Goal: Transaction & Acquisition: Purchase product/service

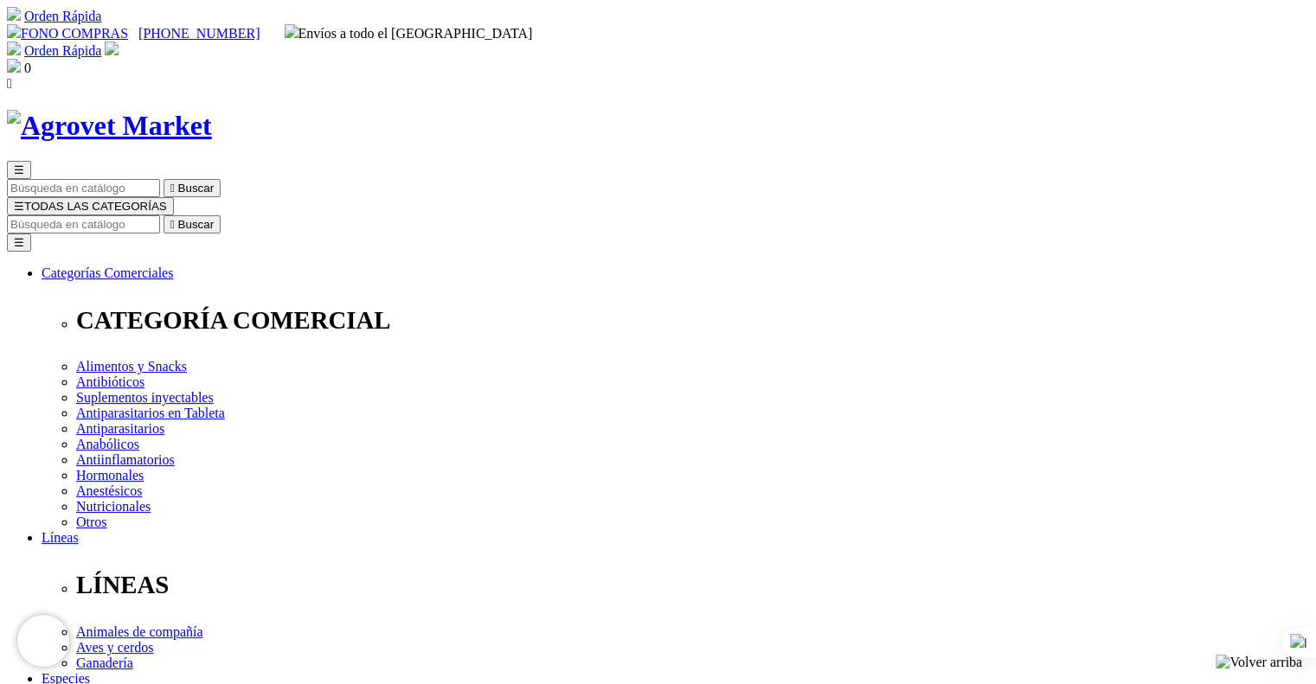
click at [119, 42] on img at bounding box center [112, 49] width 14 height 14
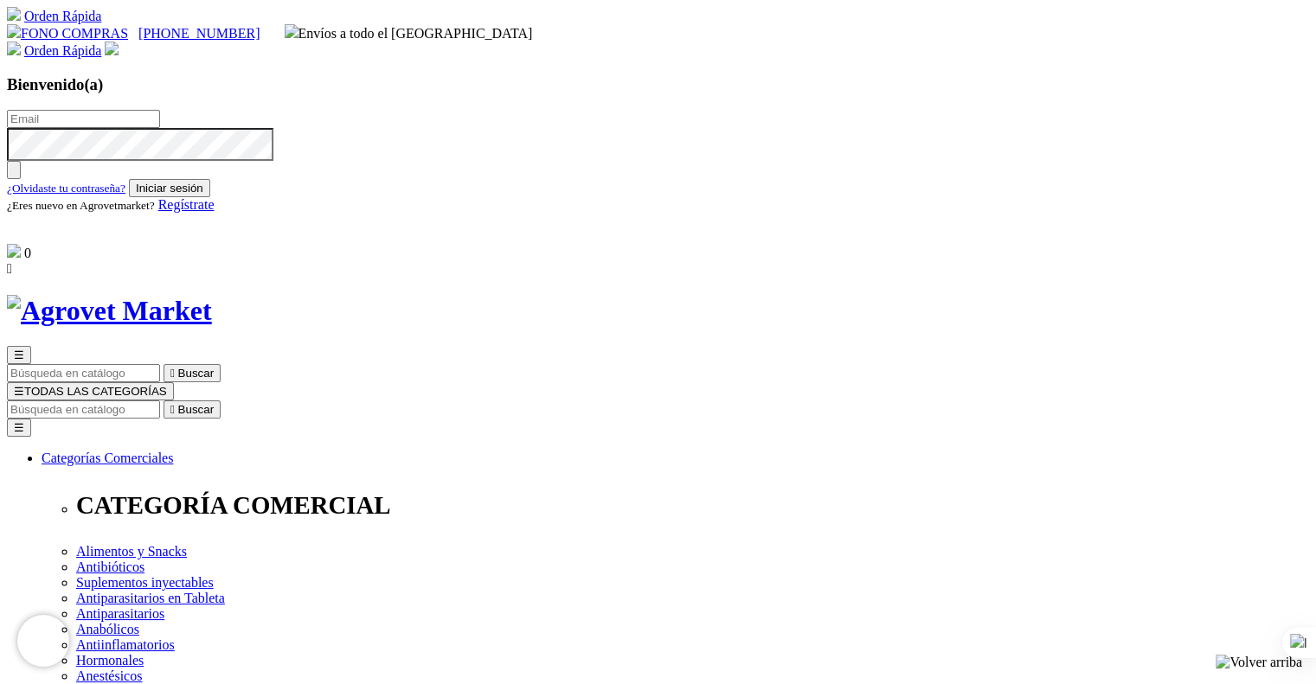
click at [160, 110] on input "text" at bounding box center [83, 119] width 153 height 18
type input "[EMAIL_ADDRESS][DOMAIN_NAME]"
click at [210, 197] on button "Iniciar sesión" at bounding box center [169, 188] width 81 height 18
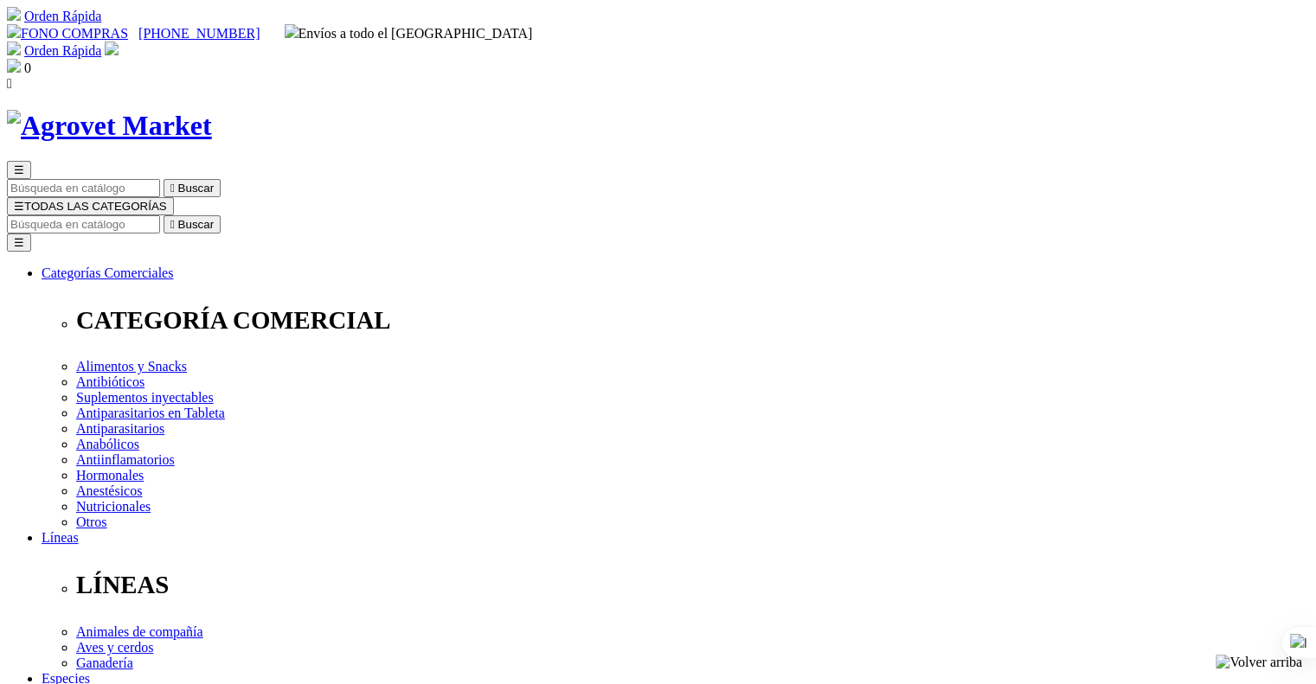
drag, startPoint x: 0, startPoint y: 0, endPoint x: 549, endPoint y: 266, distance: 609.8
type input "clubers46@gmail.com"
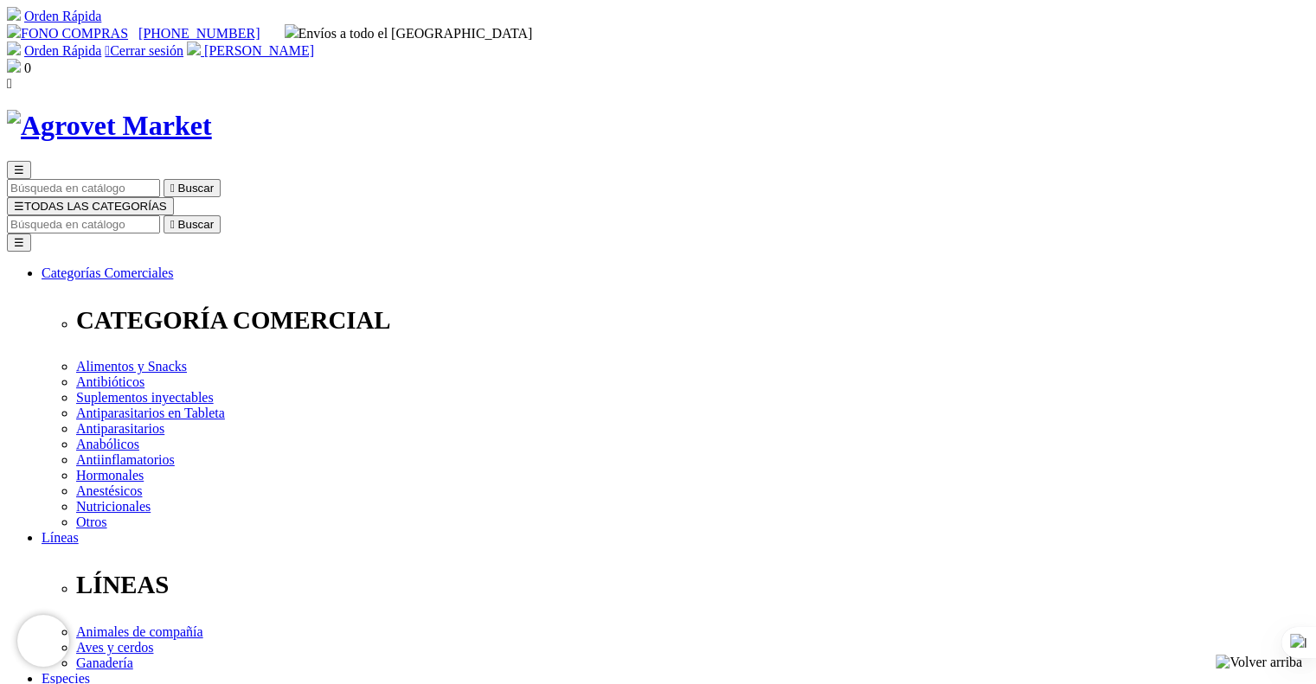
drag, startPoint x: 0, startPoint y: 0, endPoint x: 754, endPoint y: 372, distance: 840.4
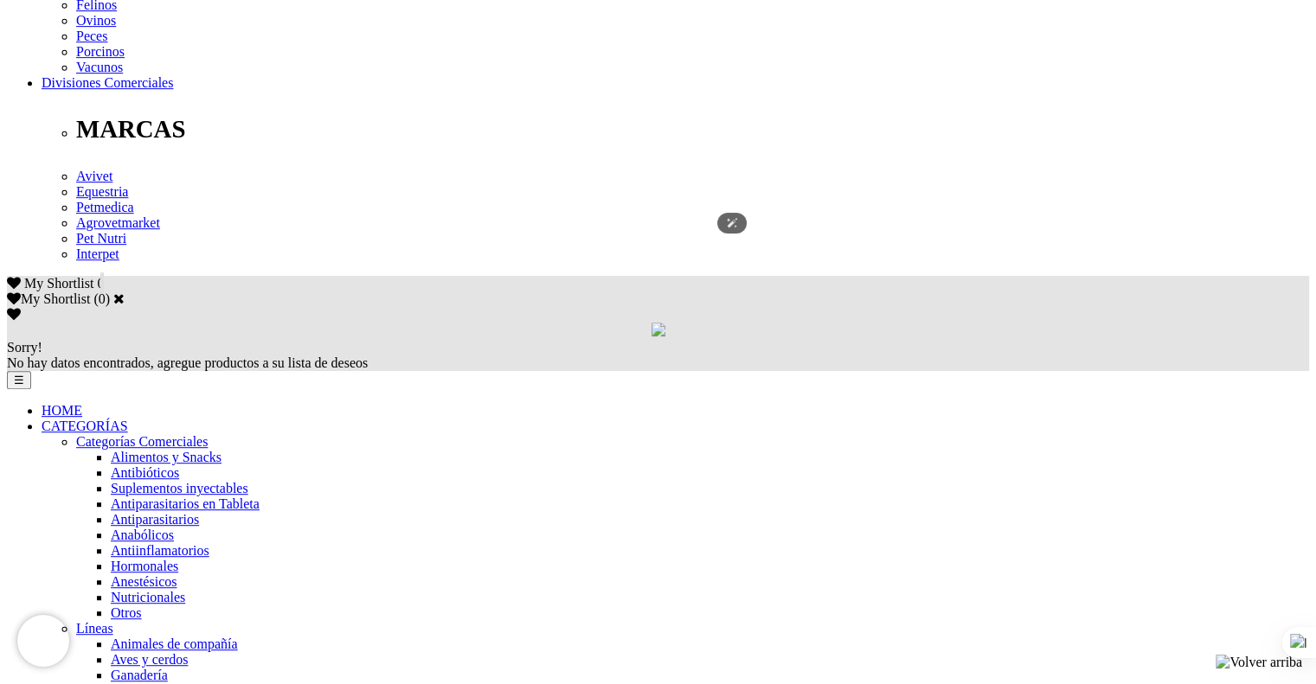
scroll to position [831, 0]
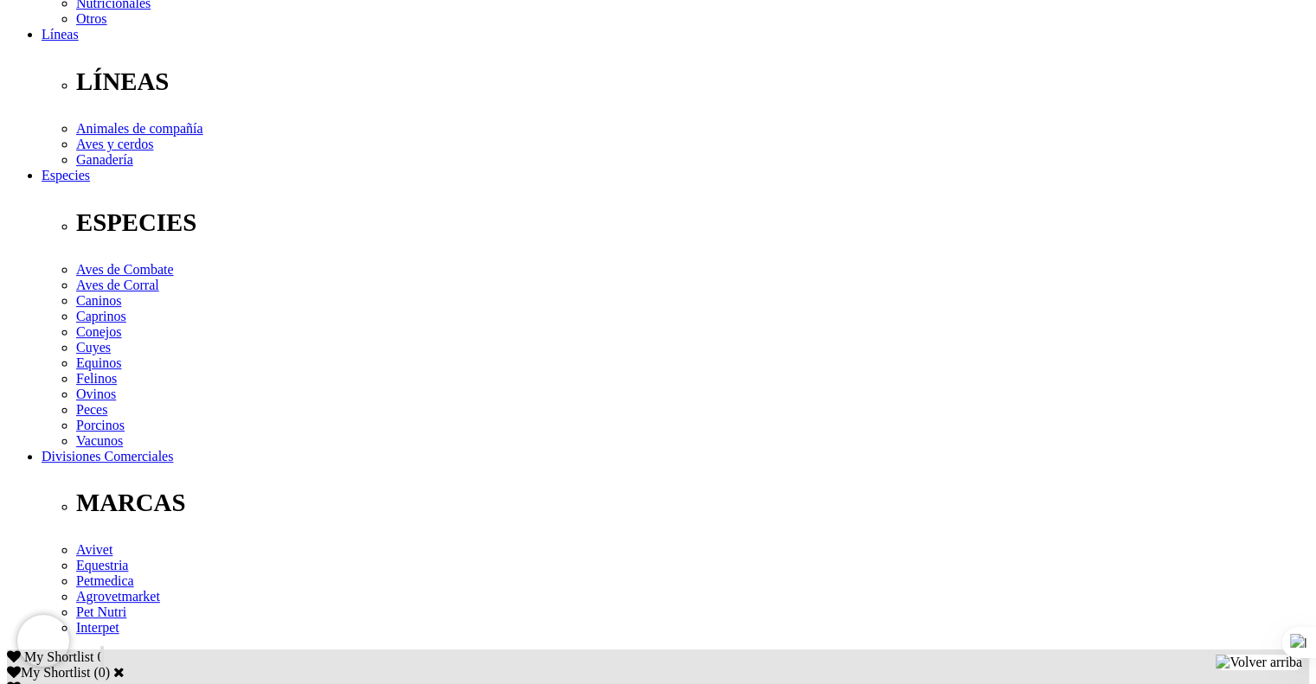
scroll to position [540, 0]
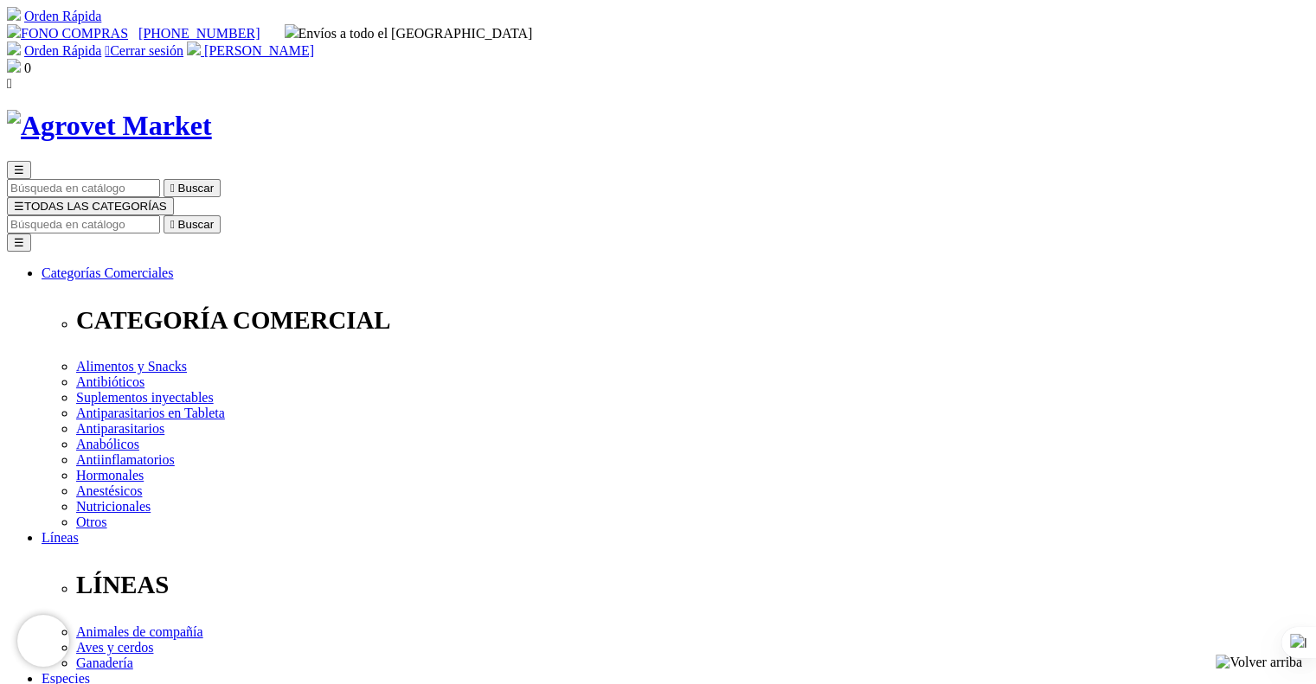
select select "40"
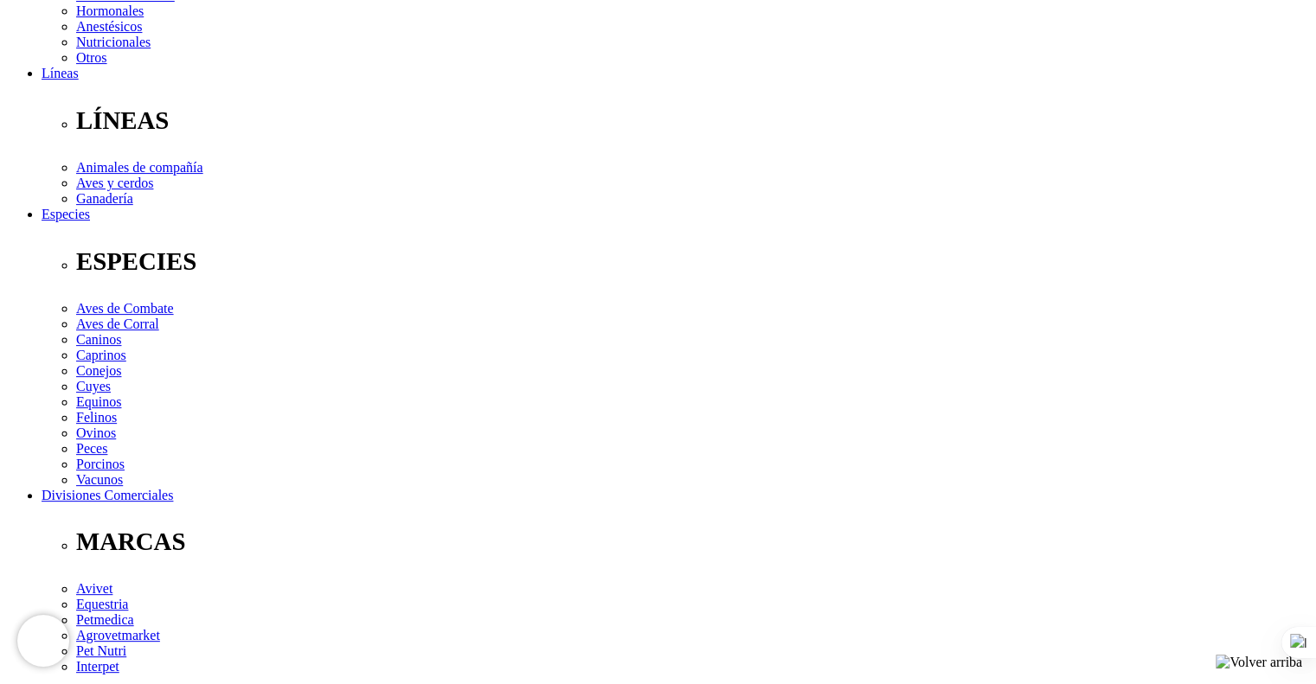
scroll to position [478, 0]
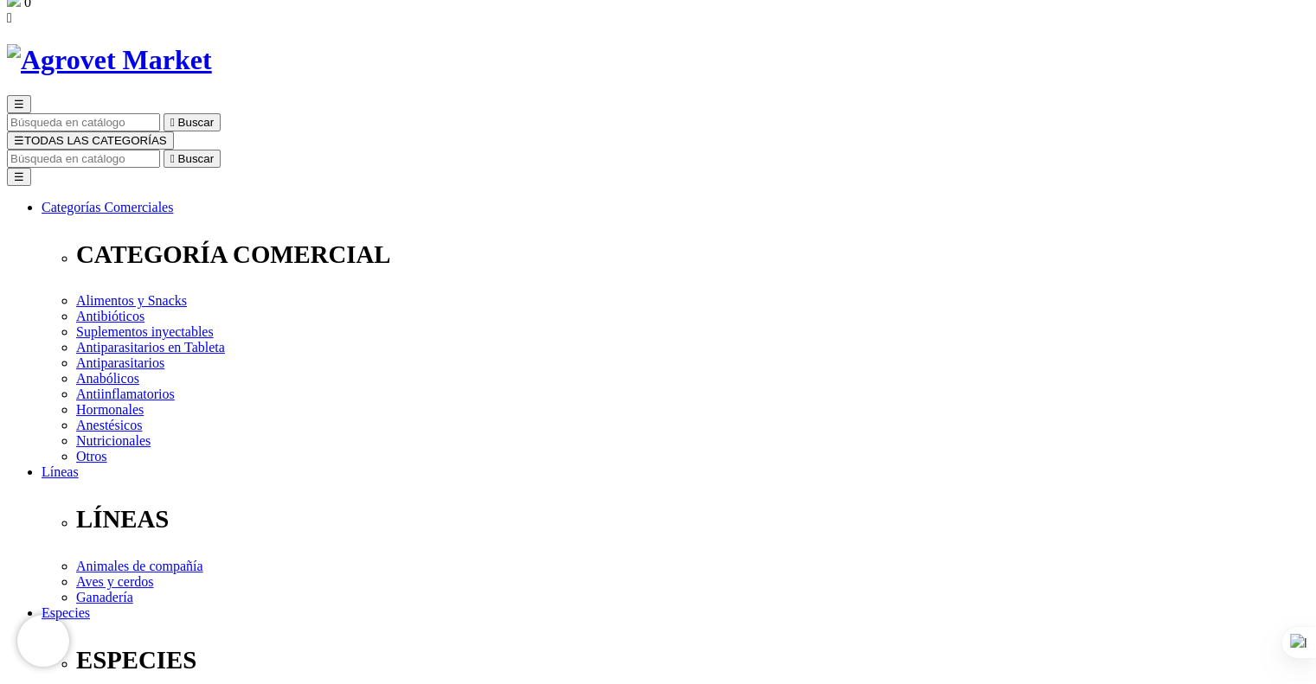
scroll to position [0, 0]
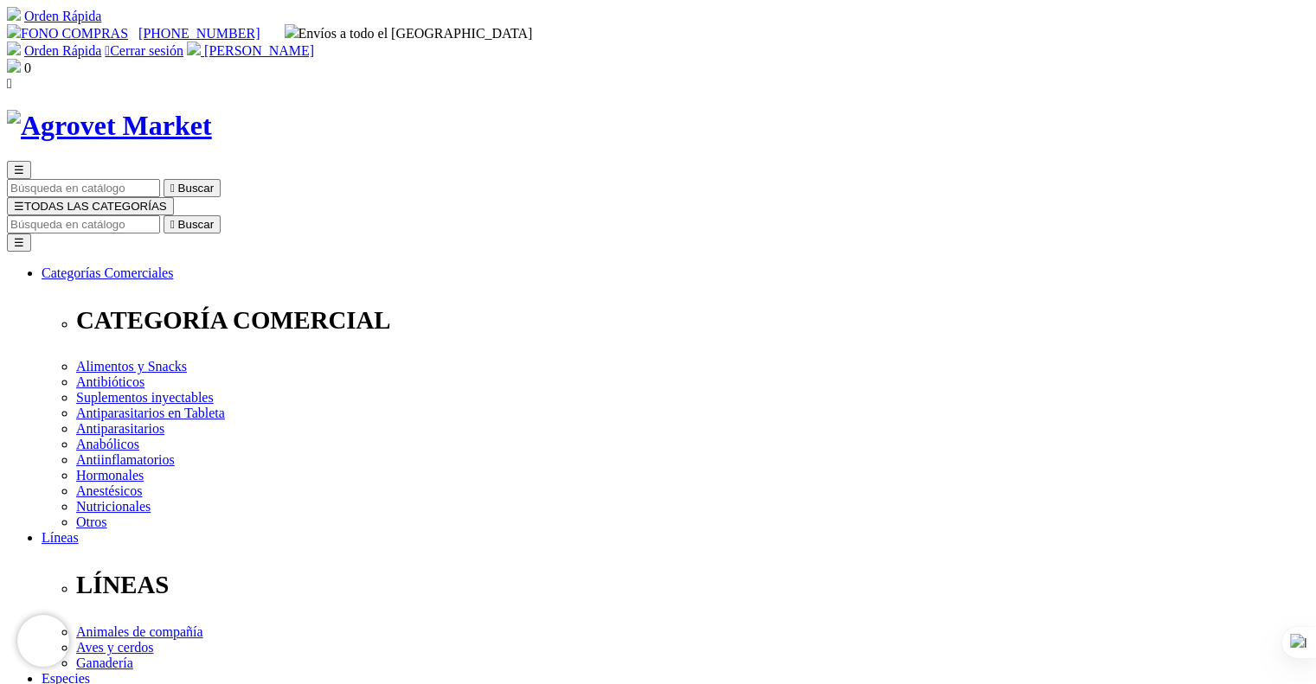
click at [160, 215] on input "Buscar" at bounding box center [83, 224] width 153 height 18
type input "fertimin SE"
click at [515, 218] on icon "" at bounding box center [512, 224] width 4 height 13
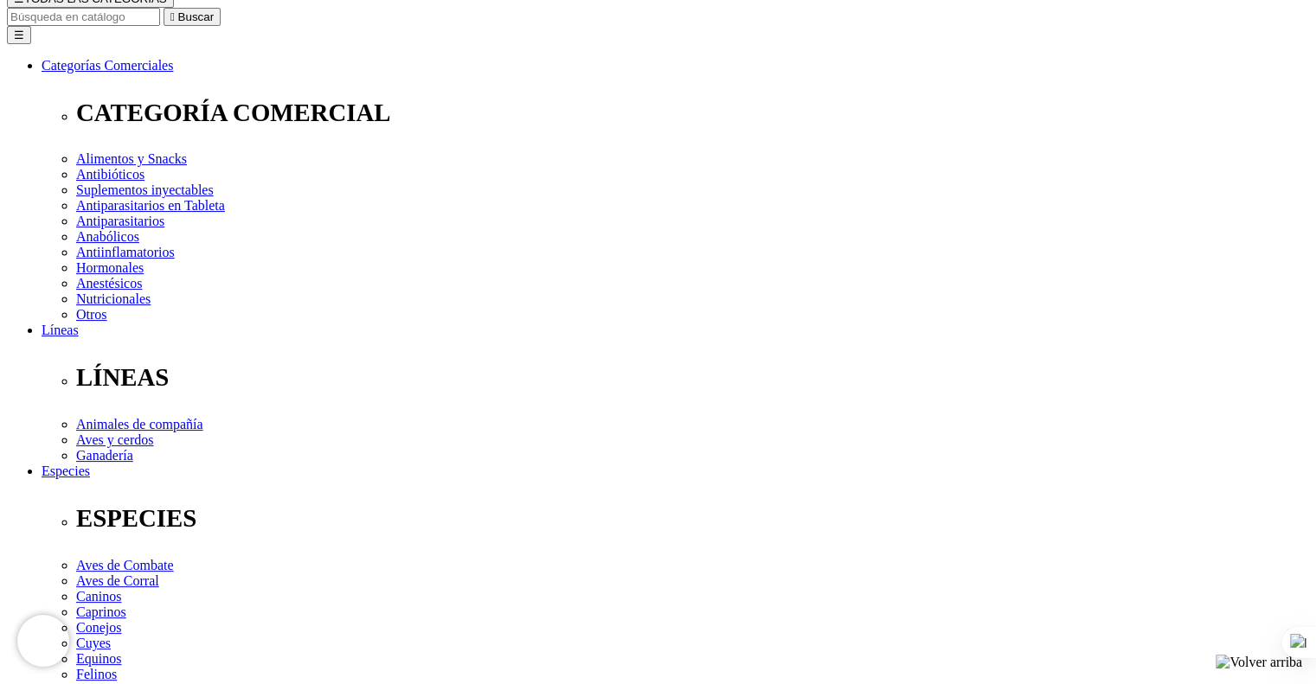
scroll to position [242, 0]
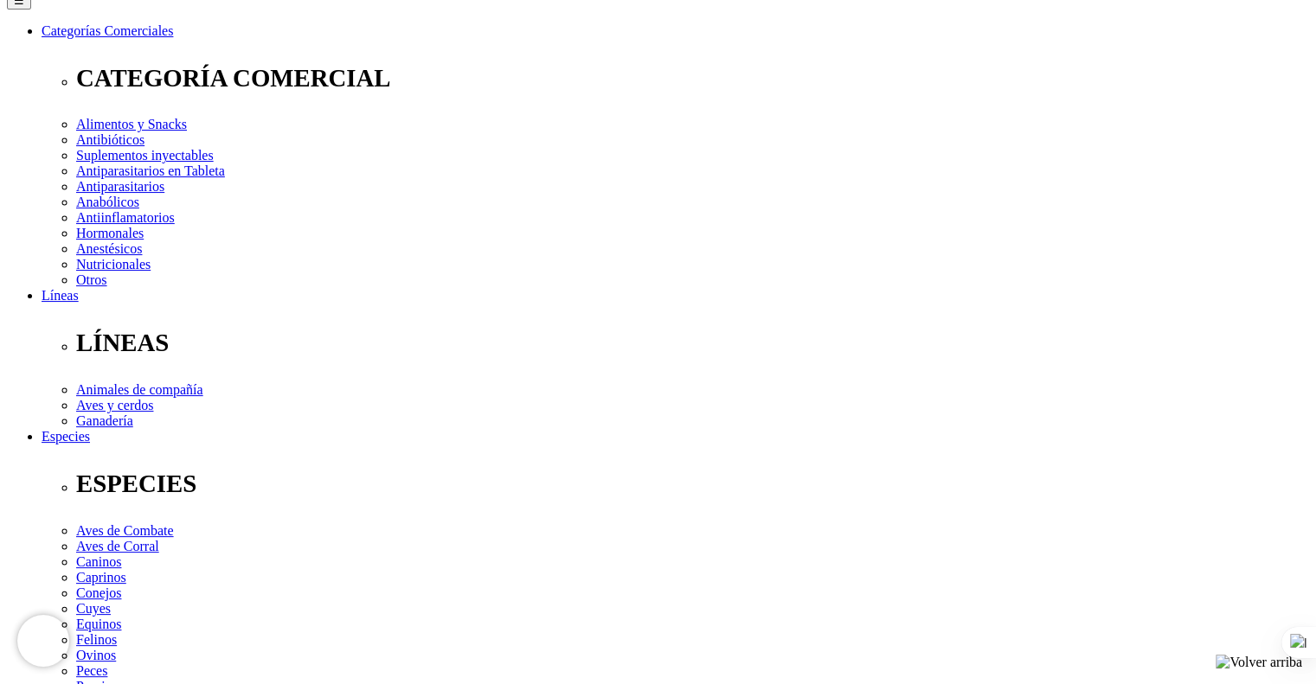
select select "3"
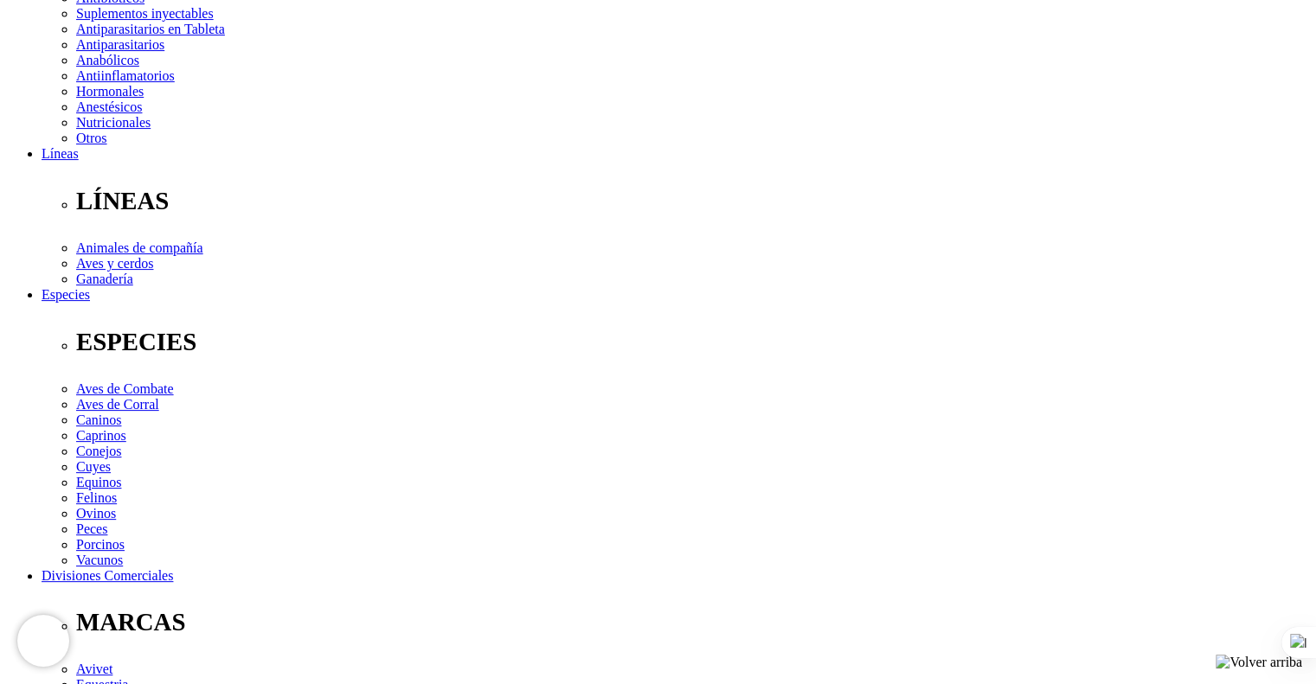
scroll to position [381, 0]
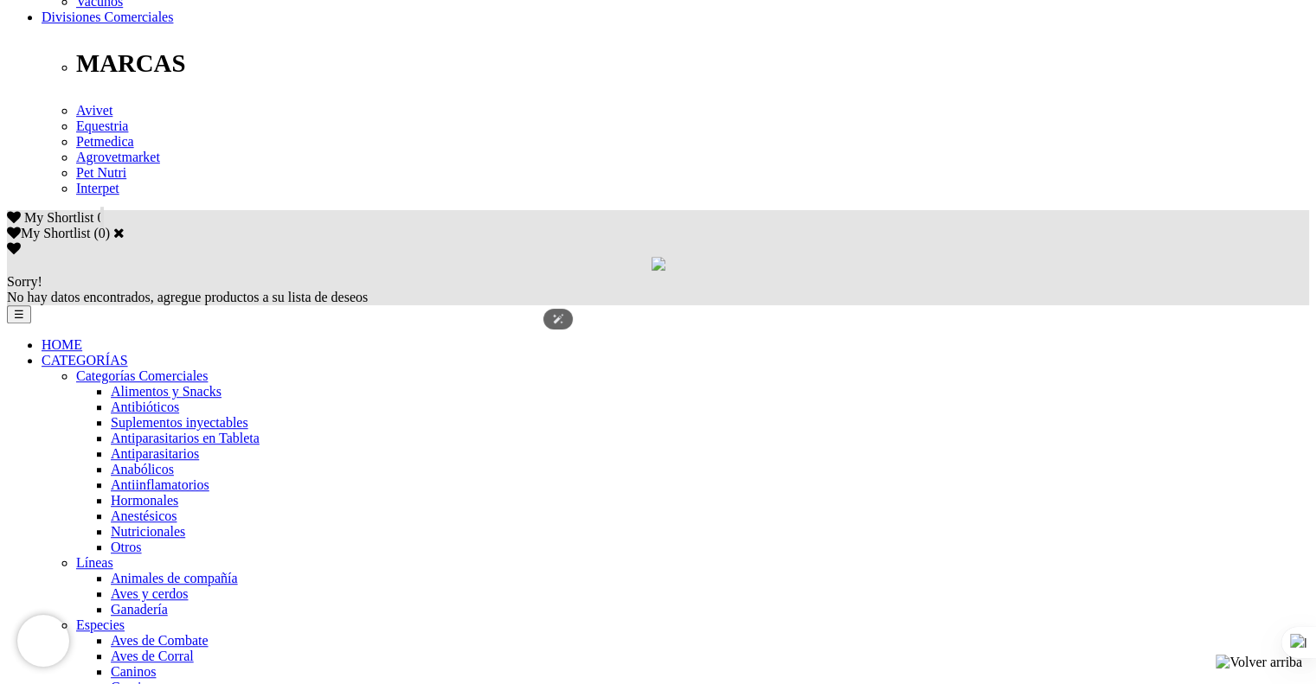
scroll to position [969, 0]
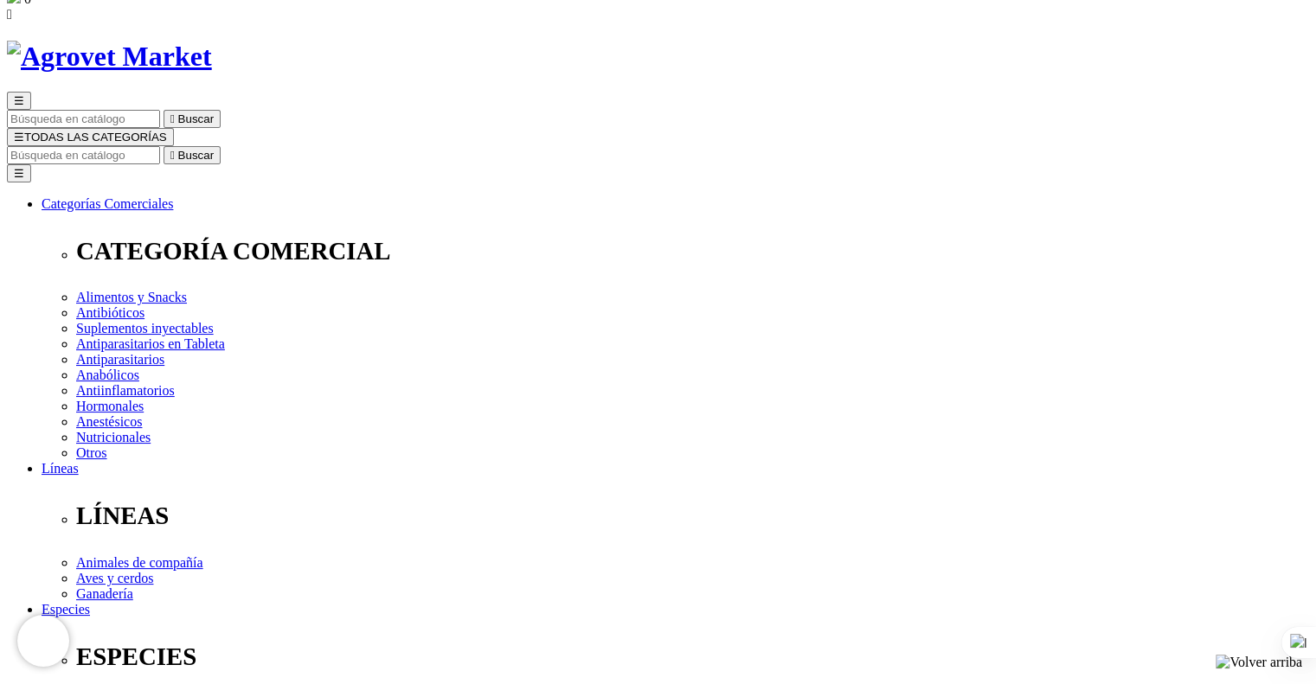
scroll to position [138, 0]
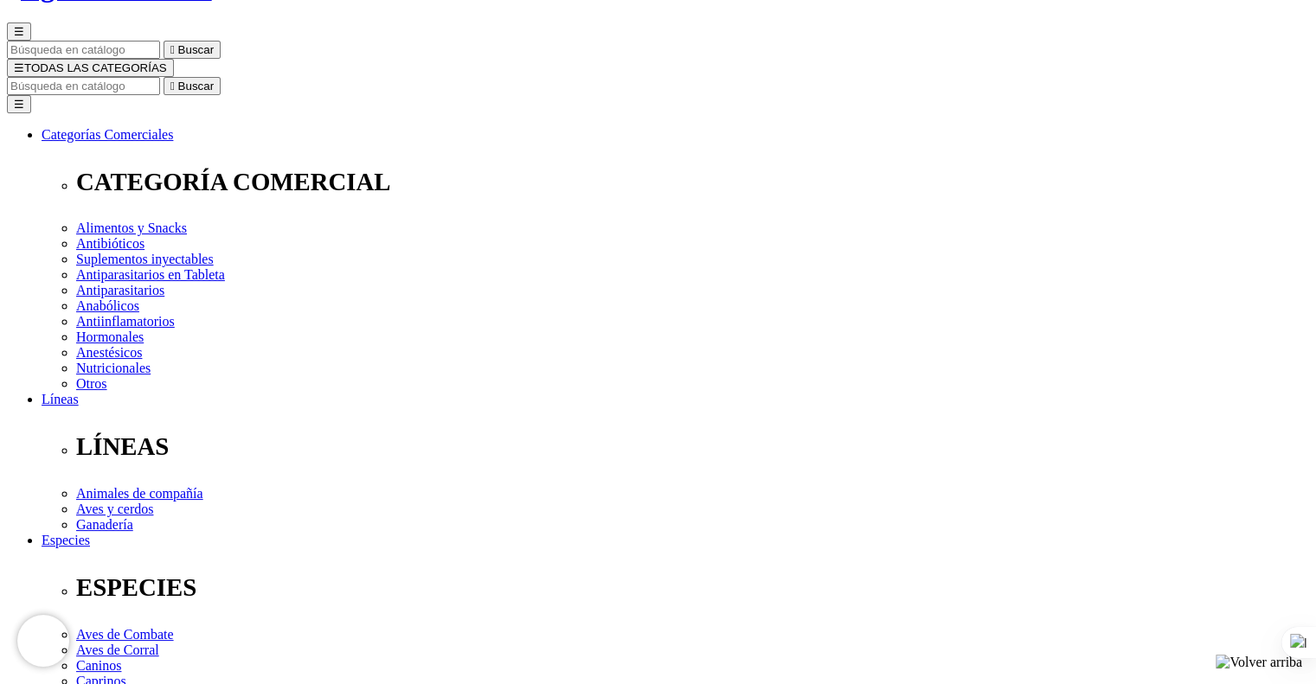
select select "12"
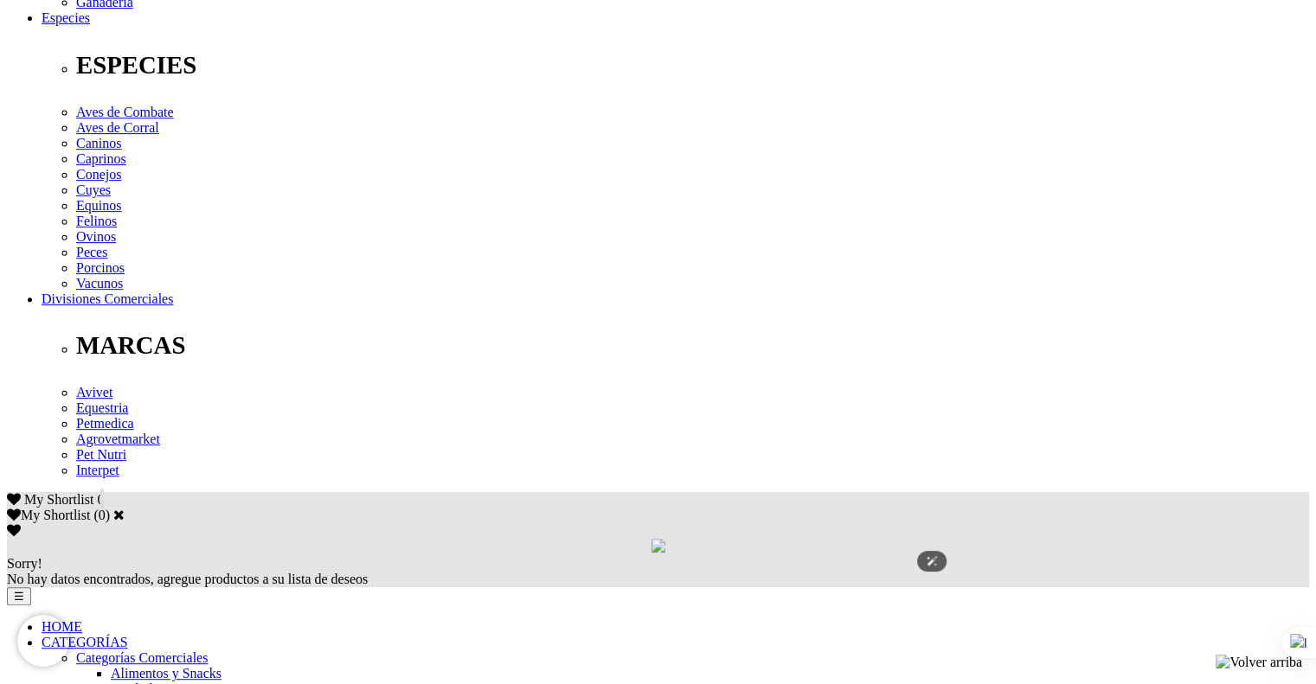
scroll to position [623, 0]
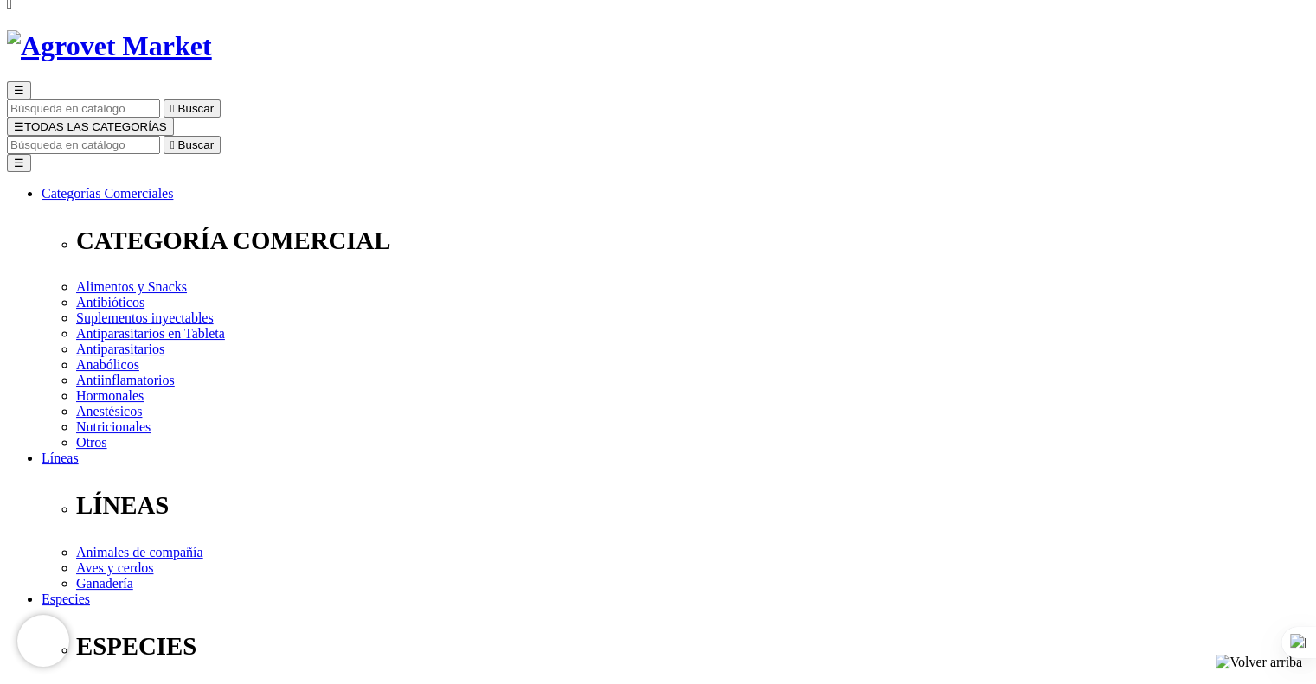
scroll to position [0, 0]
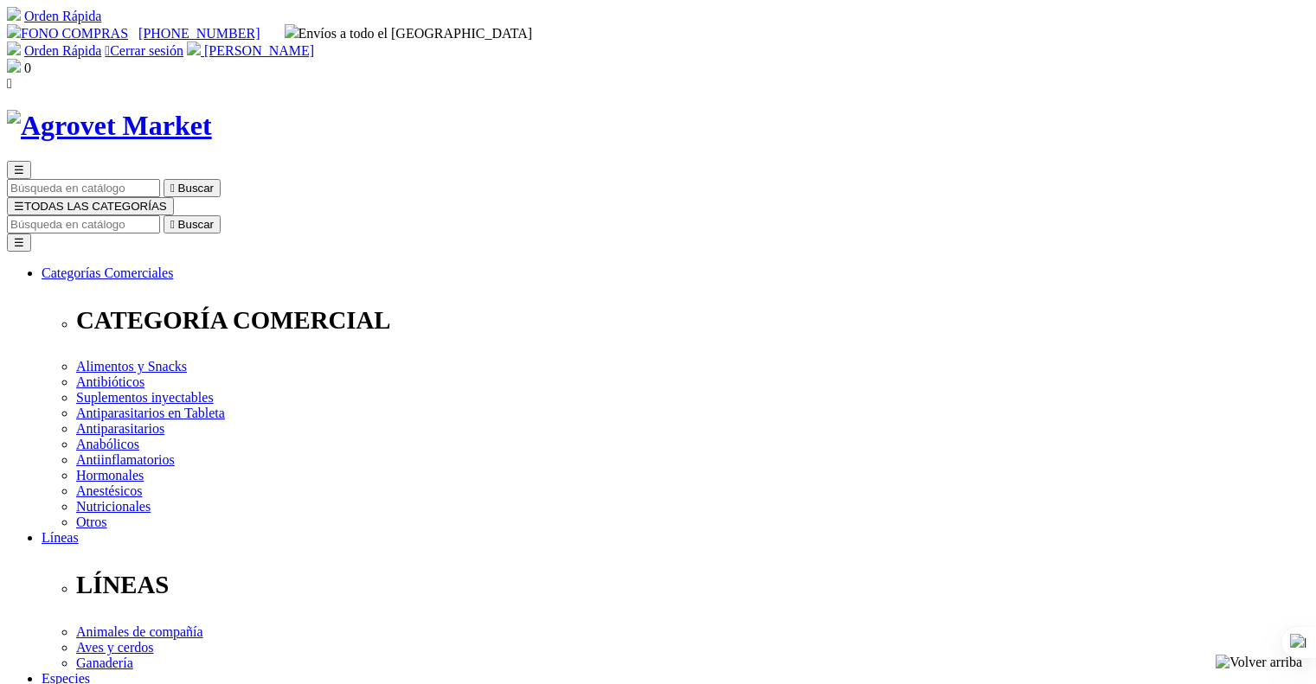
select select "3"
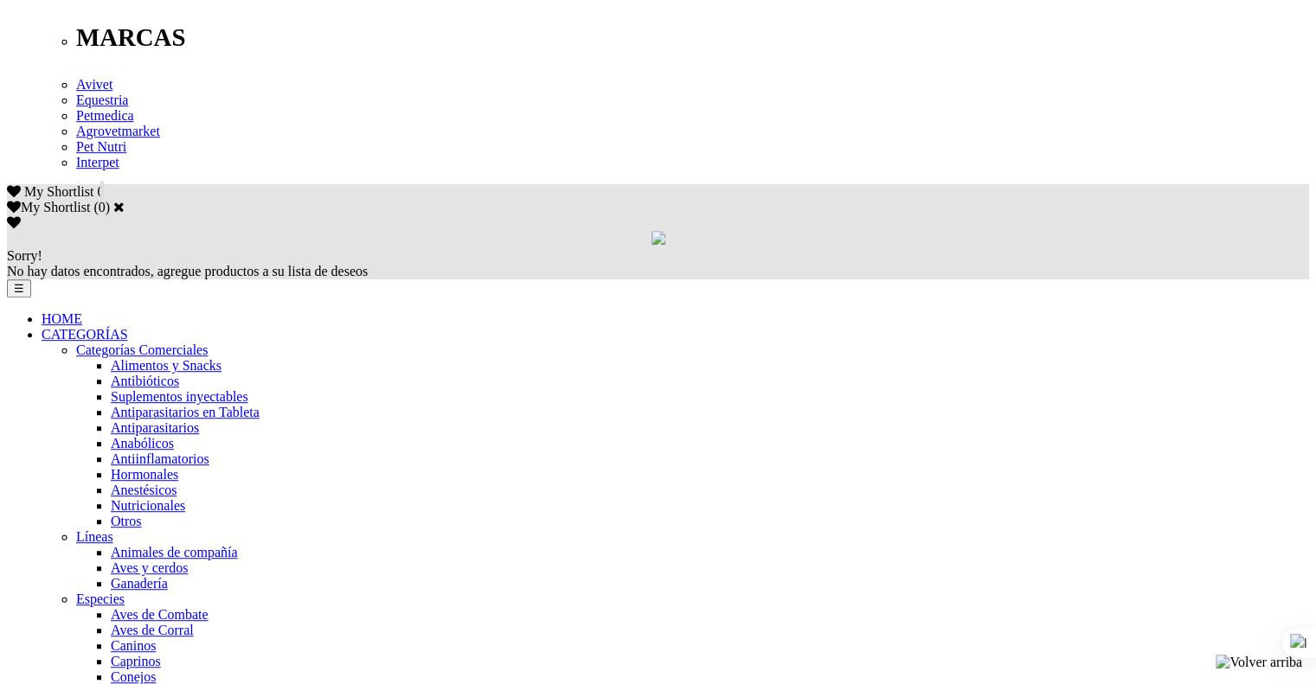
scroll to position [969, 0]
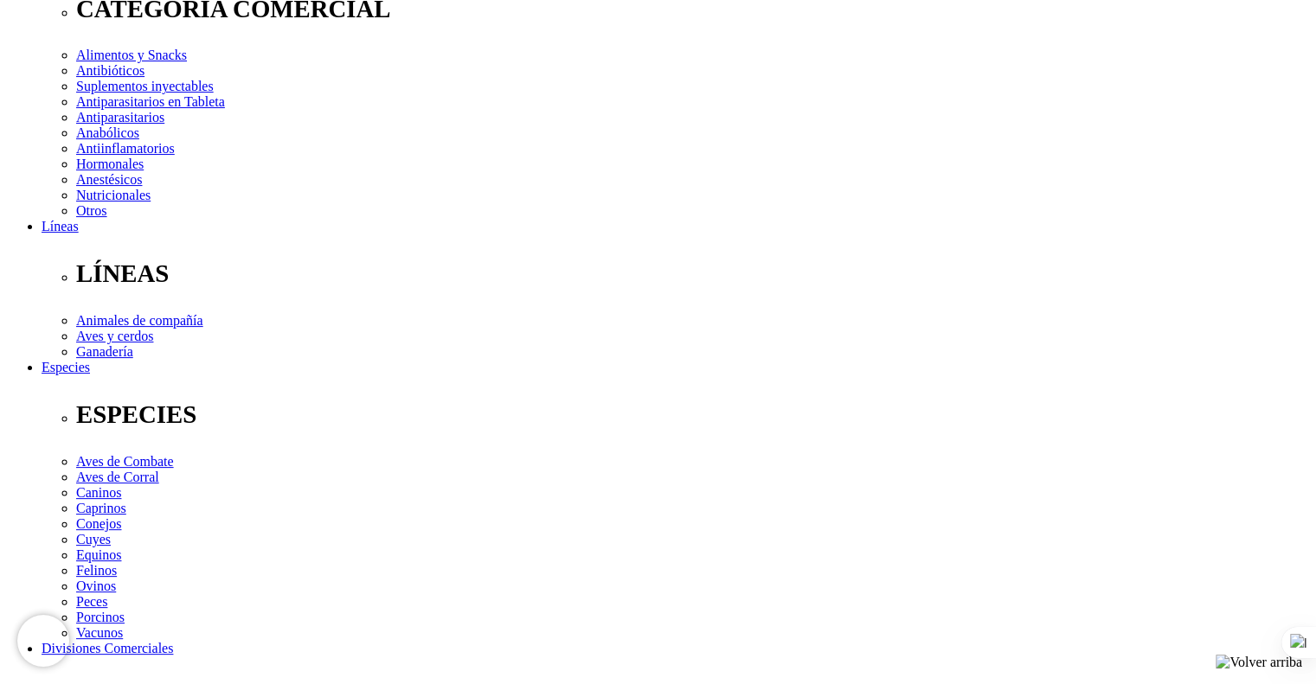
scroll to position [346, 0]
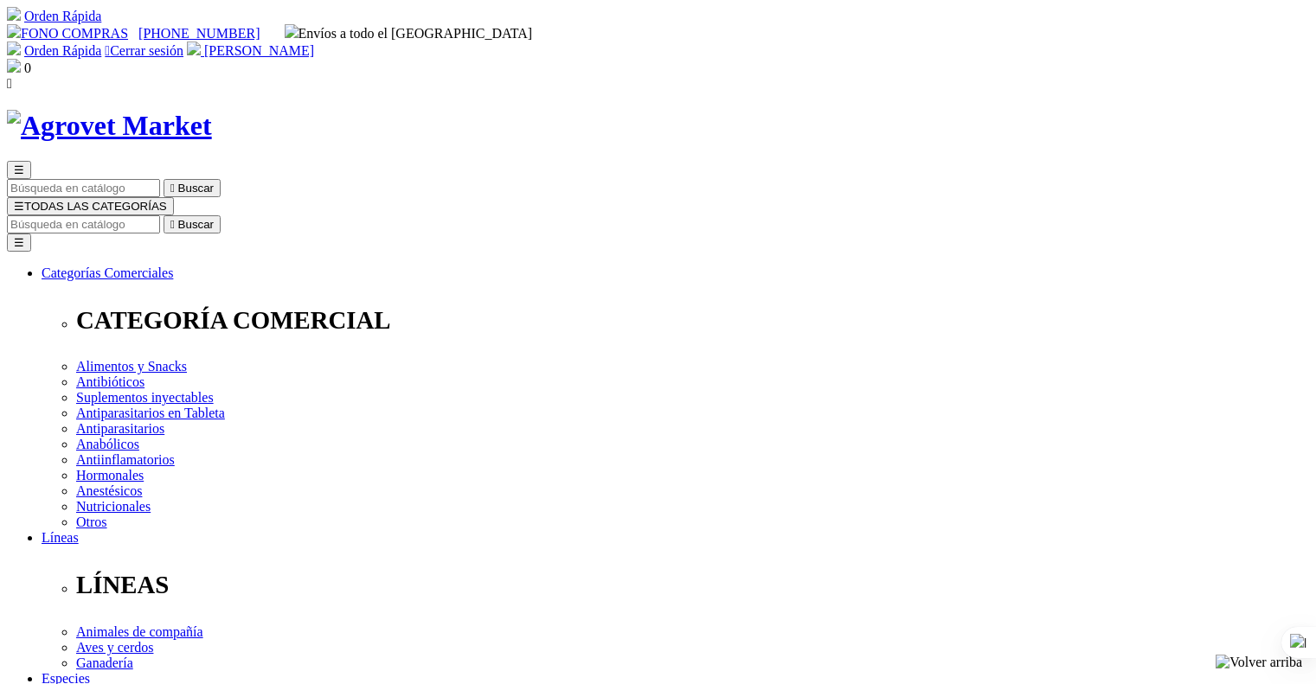
select select "3"
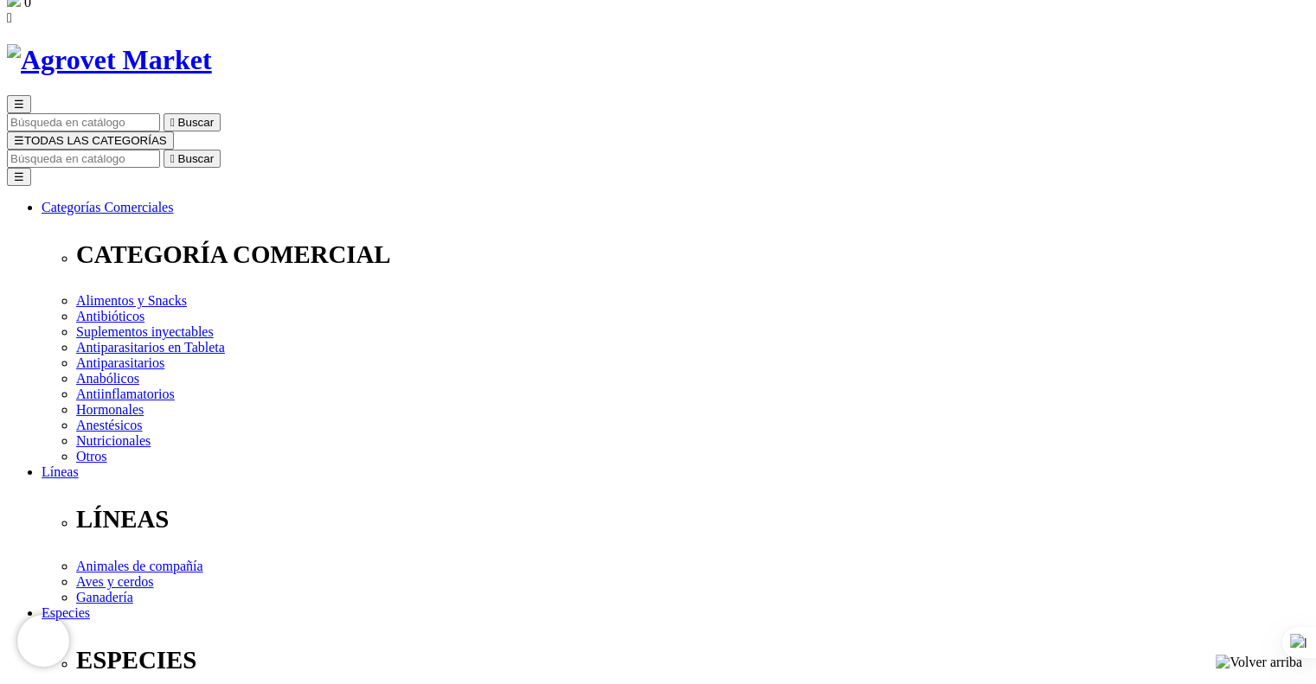
scroll to position [69, 0]
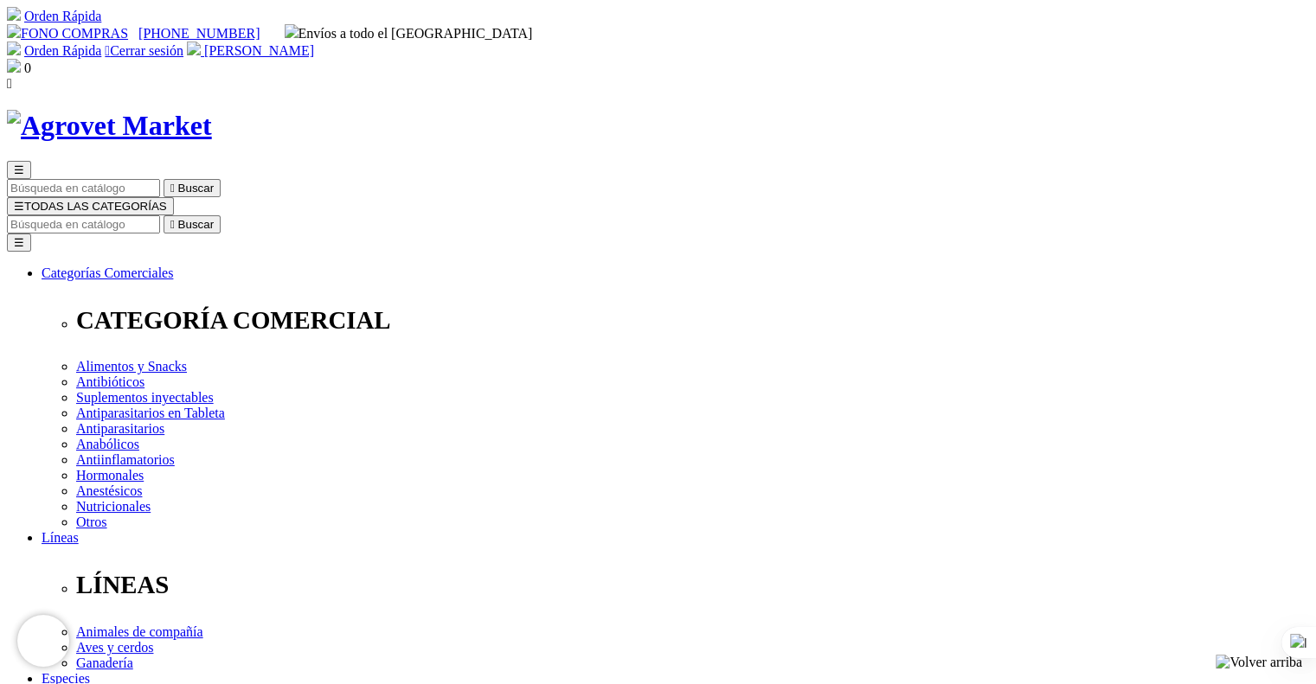
select select "72"
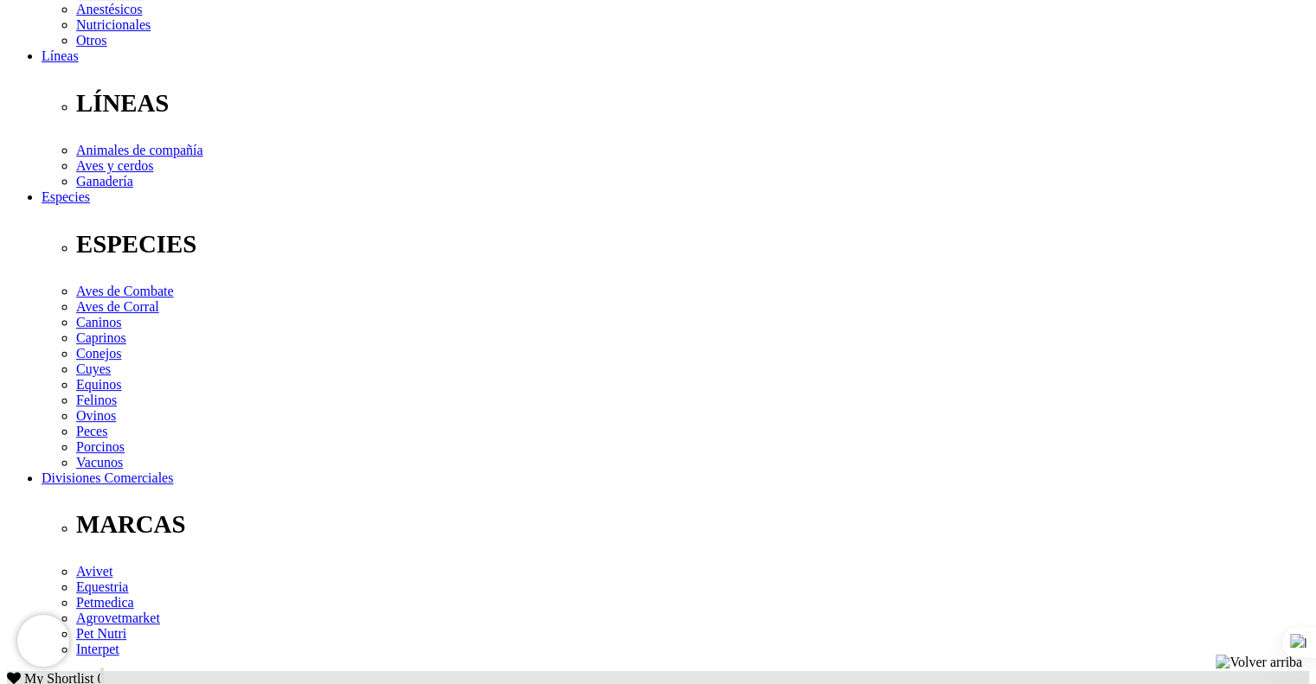
scroll to position [485, 0]
